Goal: Information Seeking & Learning: Understand process/instructions

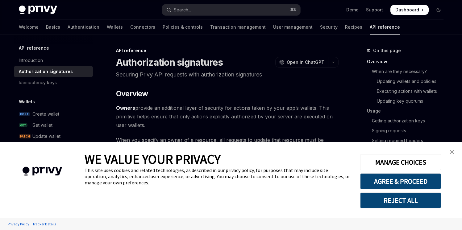
type textarea "*"
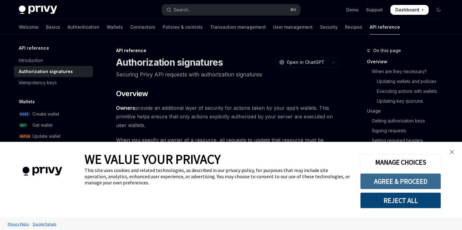
click at [400, 185] on button "AGREE & PROCEED" at bounding box center [400, 182] width 81 height 16
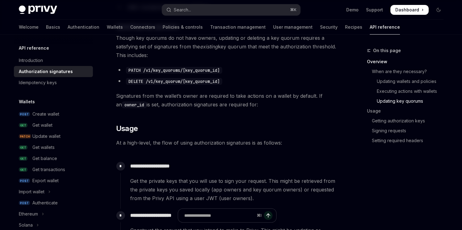
scroll to position [467, 0]
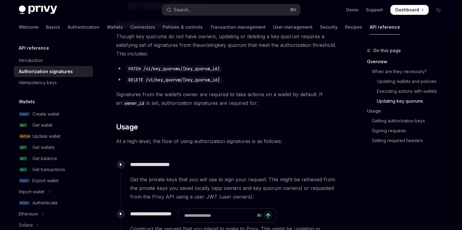
drag, startPoint x: 257, startPoint y: 101, endPoint x: 251, endPoint y: 80, distance: 21.4
click at [251, 80] on div "​ Overview Owners provide an additional layer of security for actions taken by …" at bounding box center [227, 176] width 223 height 1111
click at [281, 108] on div "​ Overview Owners provide an additional layer of security for actions taken by …" at bounding box center [227, 176] width 223 height 1111
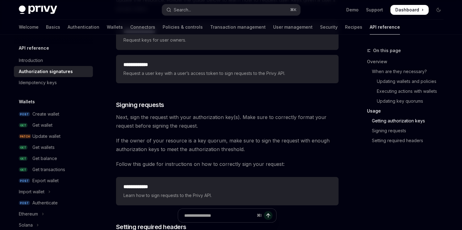
scroll to position [883, 0]
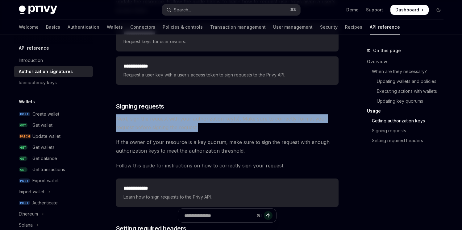
drag, startPoint x: 210, startPoint y: 131, endPoint x: 202, endPoint y: 111, distance: 21.8
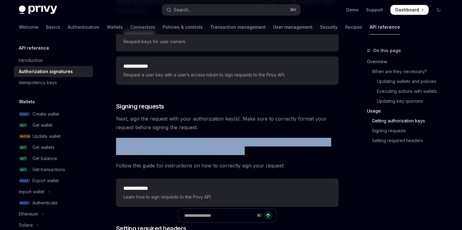
drag, startPoint x: 249, startPoint y: 151, endPoint x: 248, endPoint y: 132, distance: 18.9
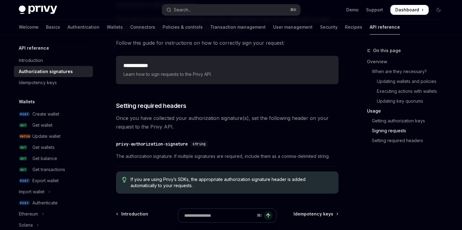
scroll to position [1006, 0]
